Goal: Task Accomplishment & Management: Use online tool/utility

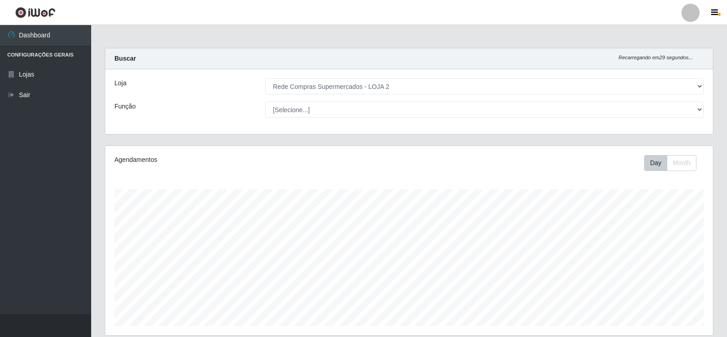
select select "161"
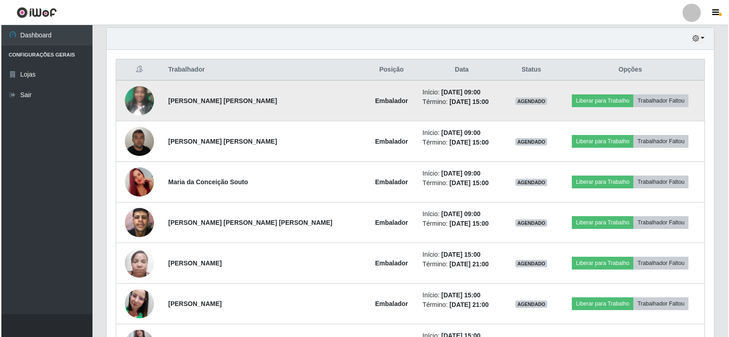
scroll to position [189, 608]
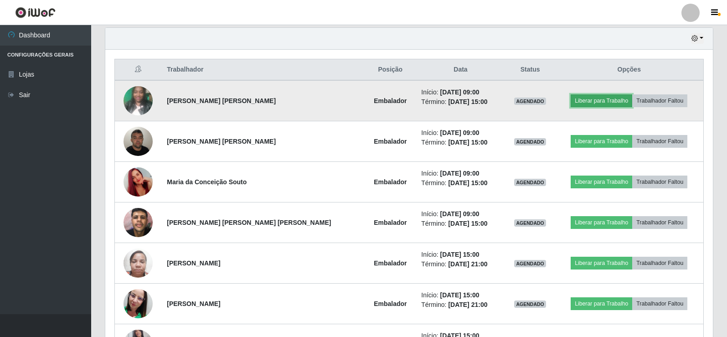
click at [596, 98] on button "Liberar para Trabalho" at bounding box center [602, 100] width 62 height 13
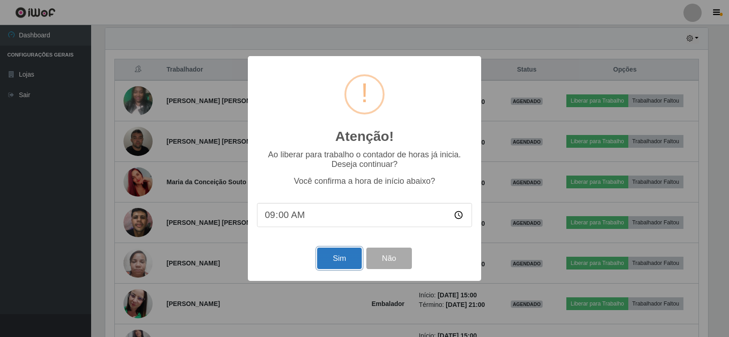
click at [331, 259] on button "Sim" at bounding box center [339, 257] width 44 height 21
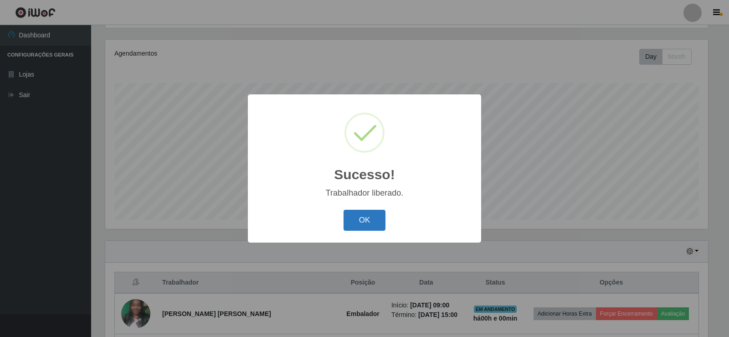
click at [361, 211] on button "OK" at bounding box center [365, 220] width 42 height 21
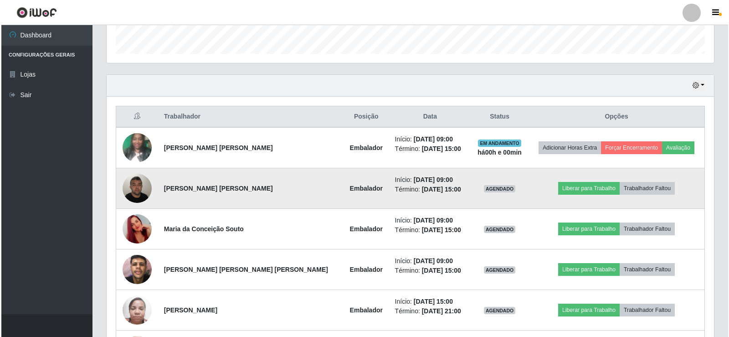
scroll to position [289, 0]
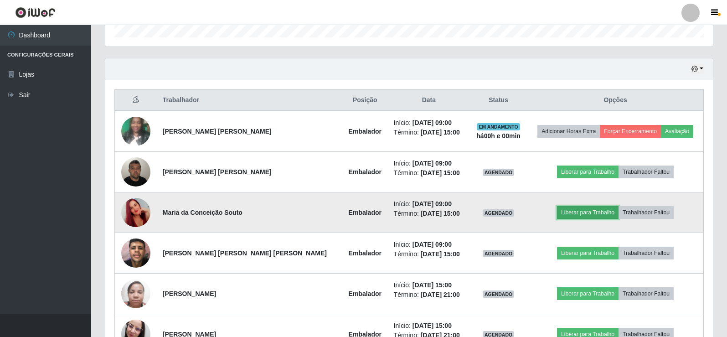
click at [562, 212] on button "Liberar para Trabalho" at bounding box center [588, 212] width 62 height 13
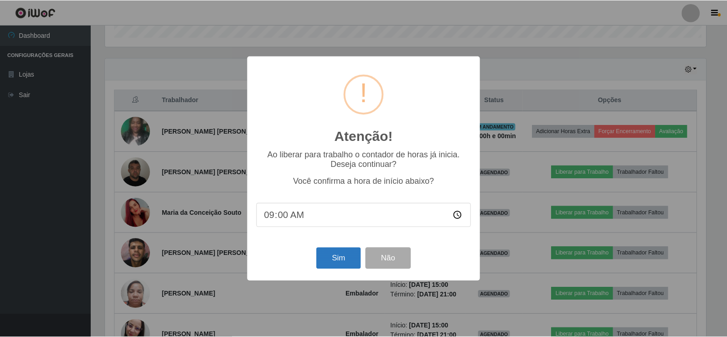
scroll to position [189, 603]
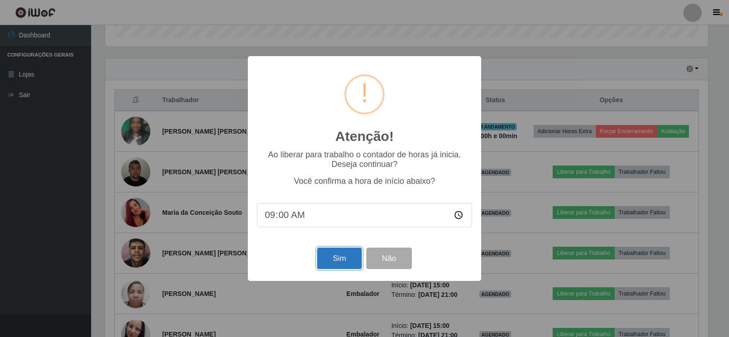
click at [327, 256] on button "Sim" at bounding box center [339, 257] width 44 height 21
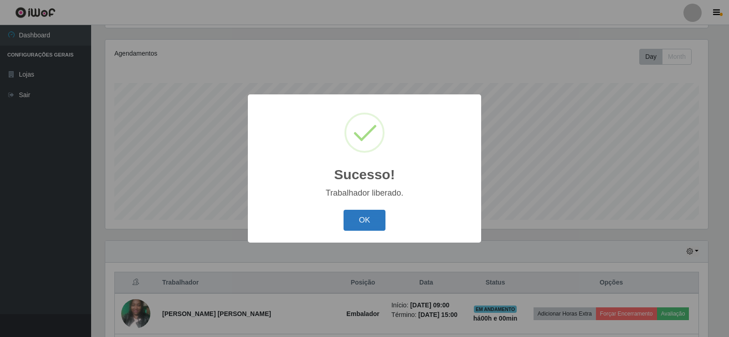
click at [381, 221] on button "OK" at bounding box center [365, 220] width 42 height 21
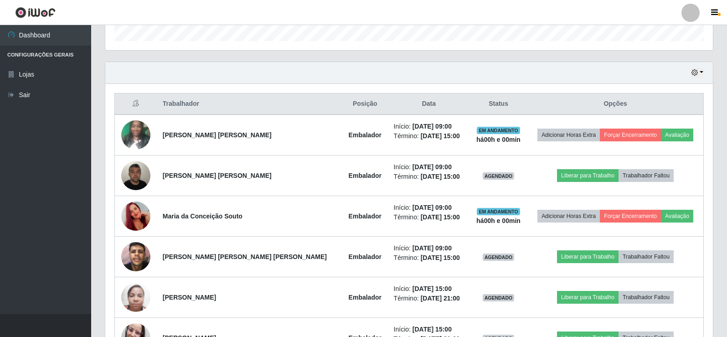
scroll to position [289, 0]
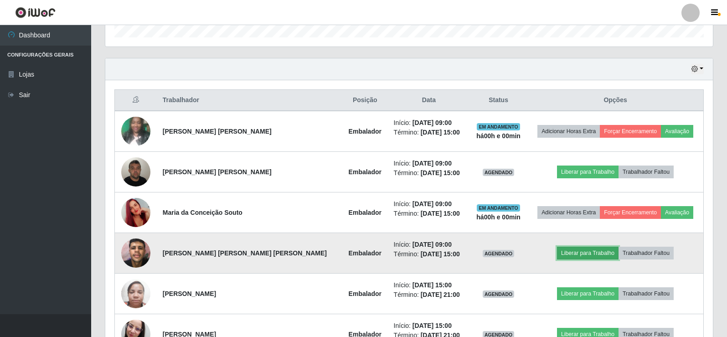
click at [573, 253] on button "Liberar para Trabalho" at bounding box center [588, 253] width 62 height 13
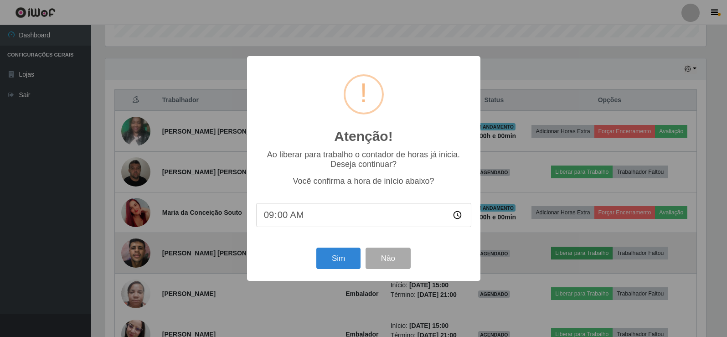
scroll to position [189, 603]
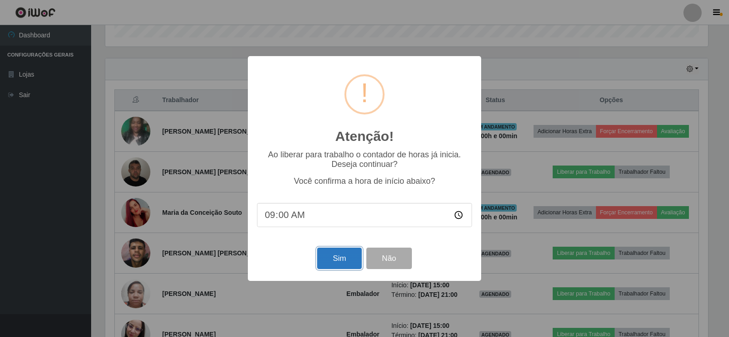
click at [344, 253] on button "Sim" at bounding box center [339, 257] width 44 height 21
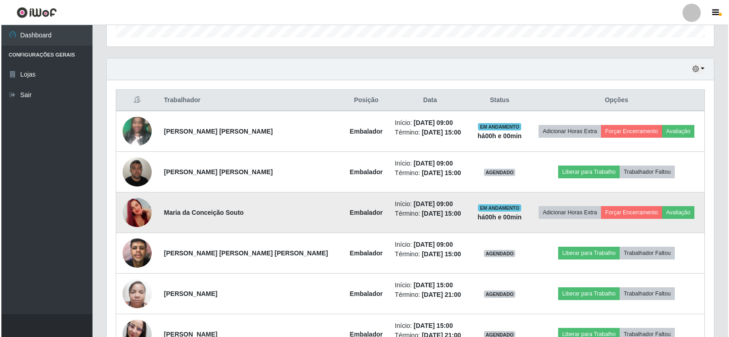
scroll to position [0, 0]
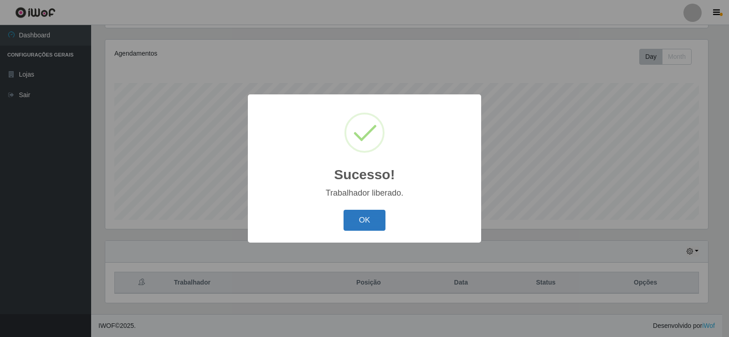
click at [370, 218] on button "OK" at bounding box center [365, 220] width 42 height 21
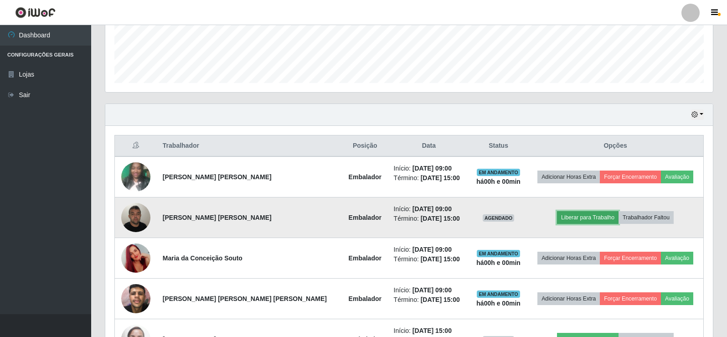
click at [567, 219] on button "Liberar para Trabalho" at bounding box center [588, 217] width 62 height 13
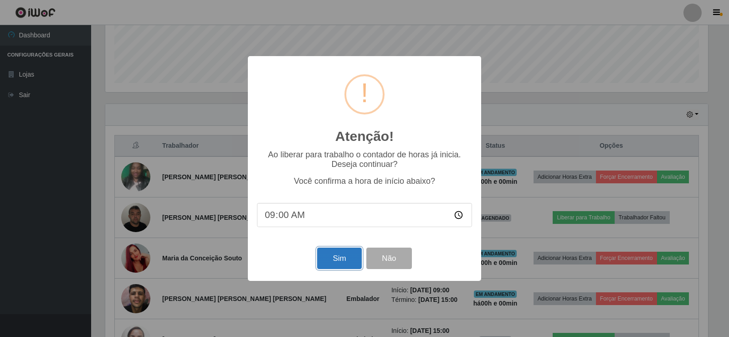
click at [330, 262] on button "Sim" at bounding box center [339, 257] width 44 height 21
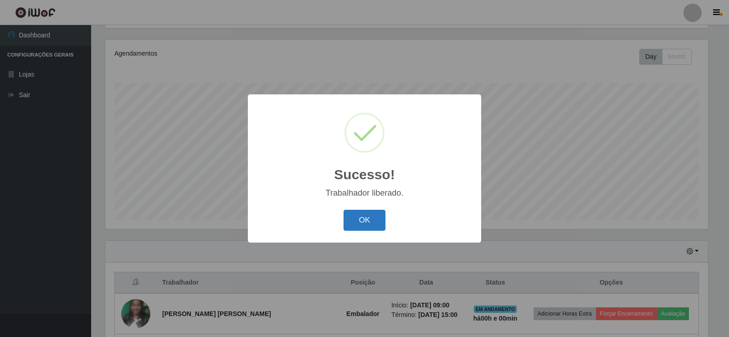
click at [374, 219] on button "OK" at bounding box center [365, 220] width 42 height 21
